Goal: Transaction & Acquisition: Purchase product/service

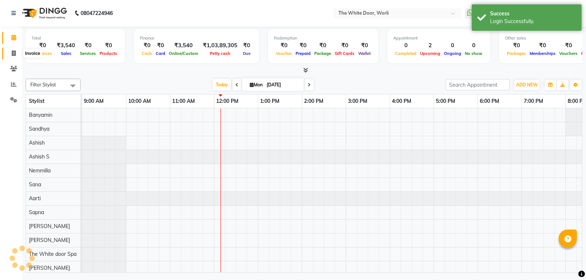
click at [13, 51] on icon at bounding box center [14, 53] width 4 height 5
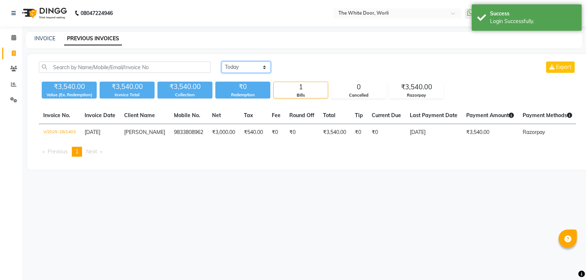
click at [228, 62] on select "Today Yesterday Custom Range" at bounding box center [245, 67] width 49 height 11
select select "yesterday"
click at [221, 62] on select "Today Yesterday Custom Range" at bounding box center [245, 67] width 49 height 11
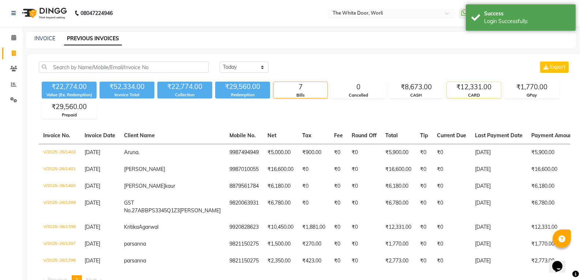
click at [472, 90] on div "₹12,331.00" at bounding box center [474, 87] width 54 height 10
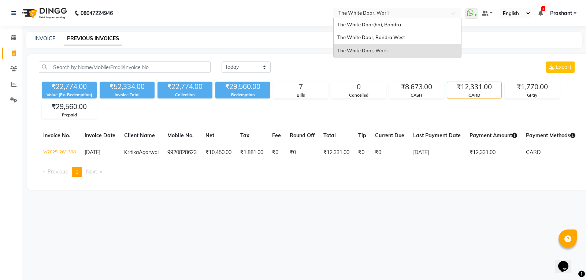
click at [363, 14] on input "text" at bounding box center [390, 13] width 106 height 7
click at [363, 39] on span "The White Door, Bandra West" at bounding box center [371, 37] width 68 height 6
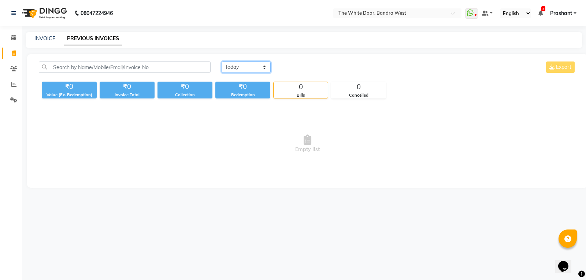
click at [243, 67] on select "Today Yesterday Custom Range" at bounding box center [245, 67] width 49 height 11
select select "range"
click at [221, 62] on select "Today Yesterday Custom Range" at bounding box center [245, 67] width 49 height 11
click at [302, 64] on input "01-09-2025" at bounding box center [305, 67] width 51 height 10
select select "9"
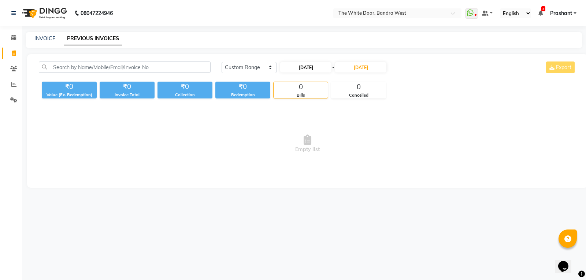
select select "2025"
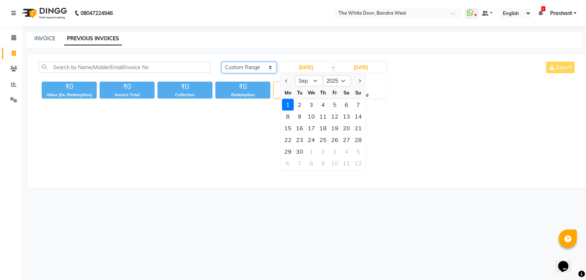
drag, startPoint x: 264, startPoint y: 67, endPoint x: 262, endPoint y: 72, distance: 5.6
click at [264, 67] on select "Today Yesterday Custom Range" at bounding box center [248, 67] width 55 height 11
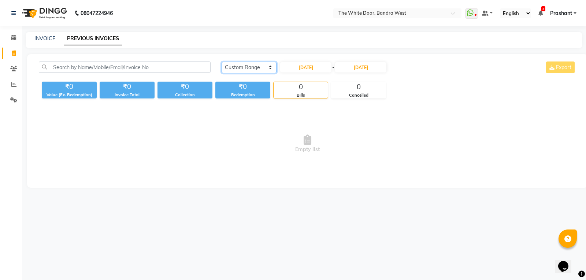
click at [254, 68] on select "Today Yesterday Custom Range" at bounding box center [248, 67] width 55 height 11
click at [221, 62] on select "Today Yesterday Custom Range" at bounding box center [248, 67] width 55 height 11
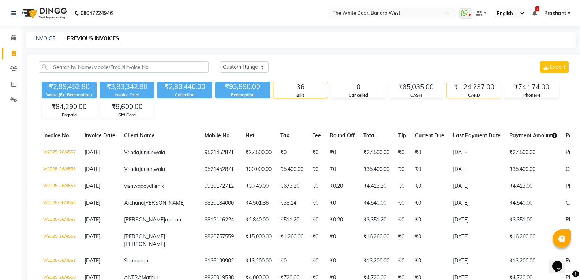
click at [464, 87] on div "₹1,24,237.00" at bounding box center [474, 87] width 54 height 10
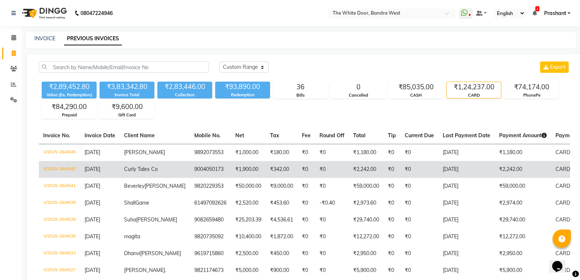
click at [464, 173] on td "31-08-2025" at bounding box center [467, 169] width 56 height 17
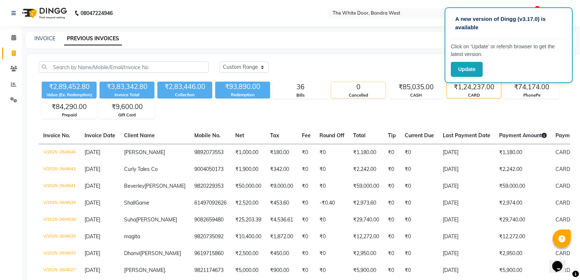
click at [385, 91] on div "0 Cancelled" at bounding box center [358, 90] width 55 height 17
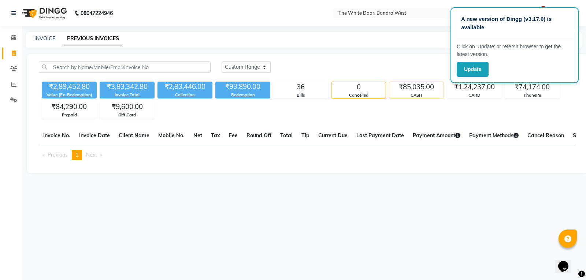
click at [417, 89] on div "₹85,035.00" at bounding box center [416, 87] width 54 height 10
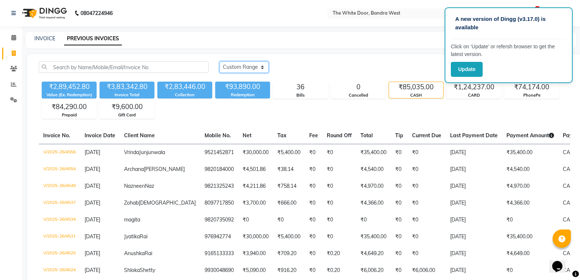
drag, startPoint x: 240, startPoint y: 68, endPoint x: 238, endPoint y: 71, distance: 4.1
click at [240, 68] on select "Today Yesterday Custom Range" at bounding box center [244, 67] width 49 height 11
click at [235, 71] on select "Today Yesterday Custom Range" at bounding box center [244, 67] width 49 height 11
drag, startPoint x: 235, startPoint y: 67, endPoint x: 235, endPoint y: 70, distance: 3.7
click at [235, 66] on select "Today Yesterday Custom Range" at bounding box center [244, 67] width 49 height 11
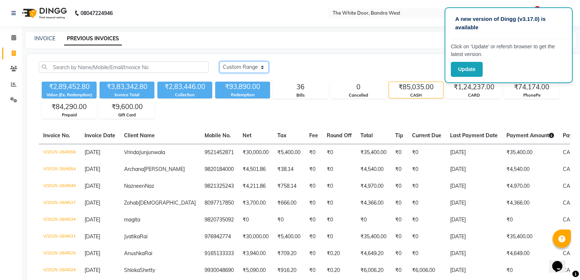
click at [220, 62] on select "Today Yesterday Custom Range" at bounding box center [244, 67] width 49 height 11
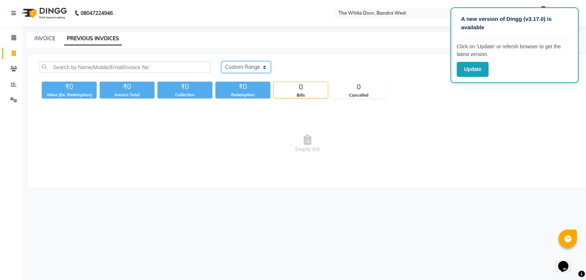
click at [239, 66] on select "Today Yesterday Custom Range" at bounding box center [245, 67] width 49 height 11
click at [221, 62] on select "Today Yesterday Custom Range" at bounding box center [245, 67] width 49 height 11
drag, startPoint x: 254, startPoint y: 67, endPoint x: 253, endPoint y: 73, distance: 5.9
click at [254, 69] on select "Today Yesterday Custom Range" at bounding box center [248, 67] width 55 height 11
select select "yesterday"
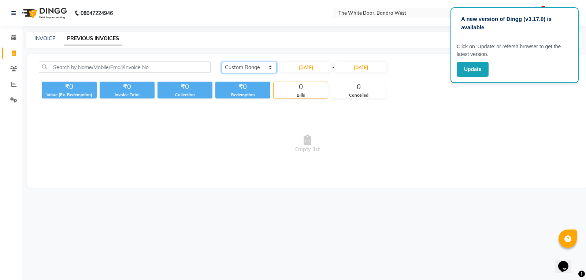
click at [221, 62] on select "Today Yesterday Custom Range" at bounding box center [248, 67] width 55 height 11
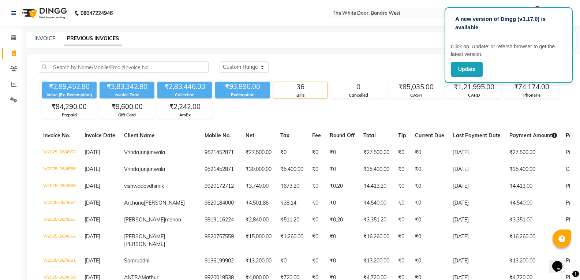
click at [464, 64] on button "Update" at bounding box center [467, 69] width 32 height 15
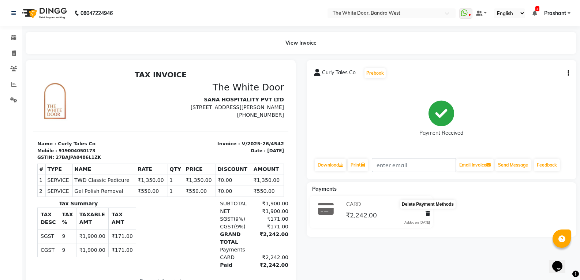
click at [427, 212] on icon at bounding box center [428, 213] width 4 height 5
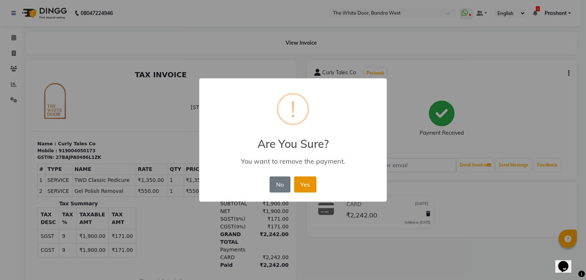
click at [302, 185] on button "Yes" at bounding box center [305, 184] width 22 height 16
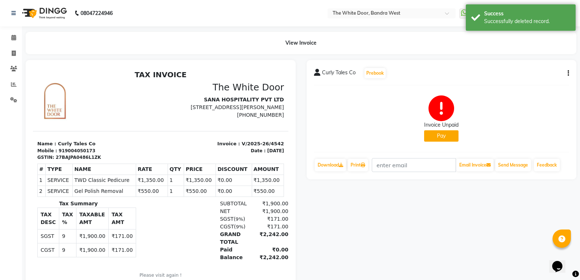
click at [445, 141] on button "Pay" at bounding box center [441, 135] width 34 height 11
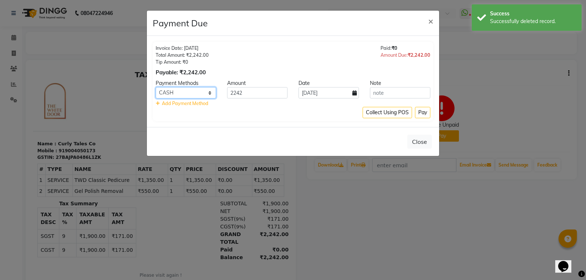
click at [165, 89] on select "CARD ONLINE CASH PhonePe GPay PayTM AmEx Razorpay" at bounding box center [186, 92] width 60 height 11
select select "77"
click at [156, 87] on select "CARD ONLINE CASH PhonePe GPay PayTM AmEx Razorpay" at bounding box center [186, 92] width 60 height 11
click at [353, 93] on icon at bounding box center [354, 92] width 4 height 5
select select "9"
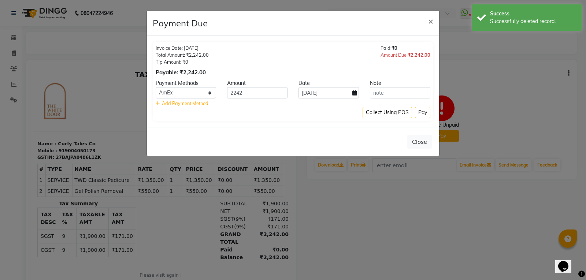
select select "2025"
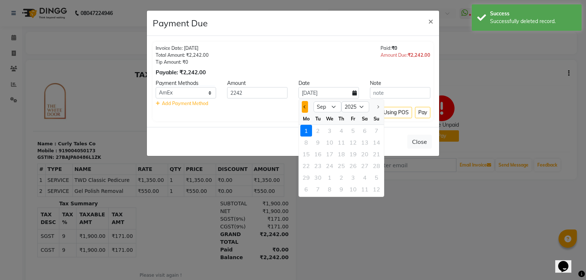
click at [307, 106] on button "Previous month" at bounding box center [305, 107] width 6 height 12
select select "8"
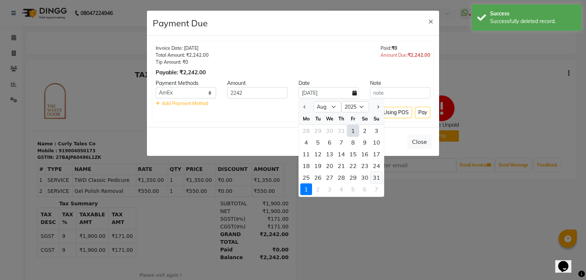
click at [376, 177] on div "31" at bounding box center [376, 178] width 12 height 12
type input "31-08-2025"
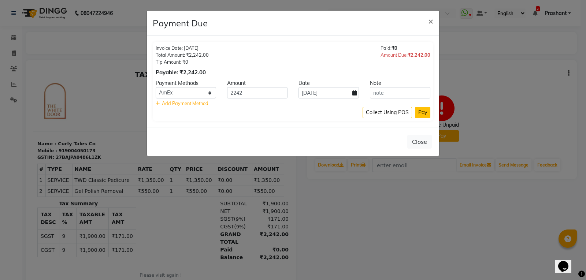
click at [419, 113] on button "Pay" at bounding box center [422, 112] width 15 height 11
